Goal: Download file/media

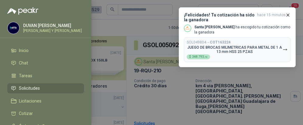
click at [92, 55] on div at bounding box center [151, 62] width 303 height 125
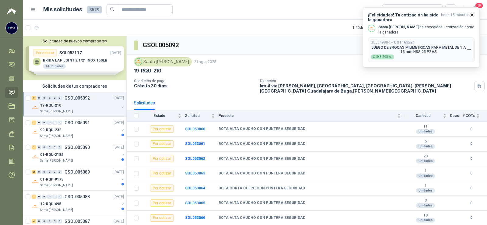
click at [9, 11] on img at bounding box center [11, 10] width 9 height 7
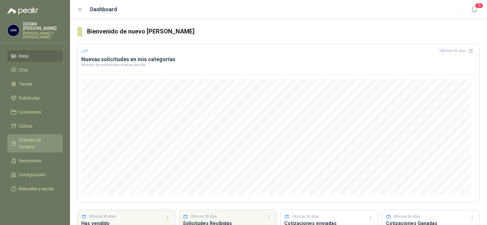
click at [24, 140] on span "Órdenes de Compra" at bounding box center [38, 143] width 38 height 13
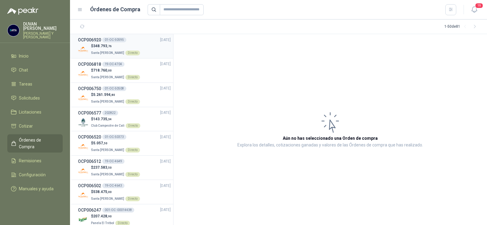
click at [95, 41] on h3 "OCP006920" at bounding box center [89, 40] width 23 height 7
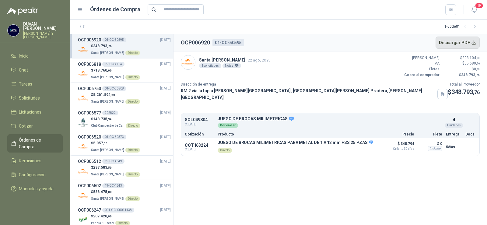
click at [472, 42] on button "Descargar PDF" at bounding box center [457, 43] width 44 height 12
